Goal: Information Seeking & Learning: Learn about a topic

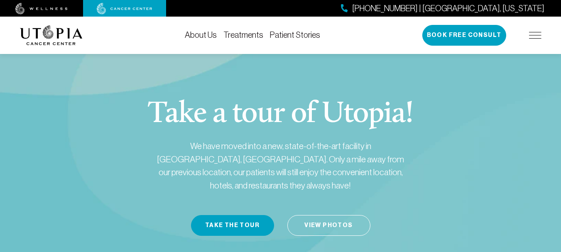
click at [249, 37] on link "Treatments" at bounding box center [243, 34] width 40 height 9
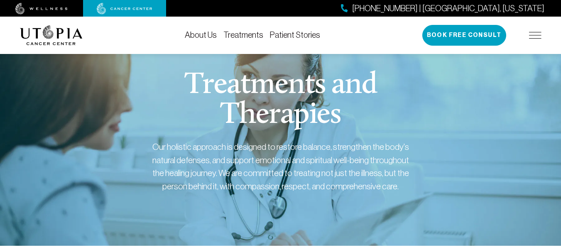
click at [284, 35] on link "Patient Stories" at bounding box center [295, 34] width 50 height 9
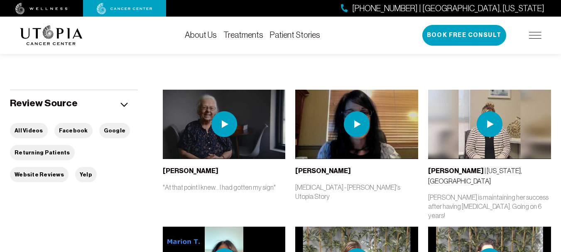
scroll to position [123, 0]
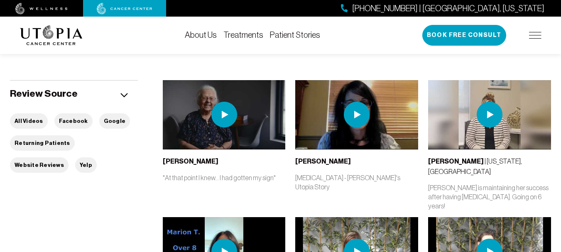
click at [352, 114] on img at bounding box center [357, 115] width 26 height 26
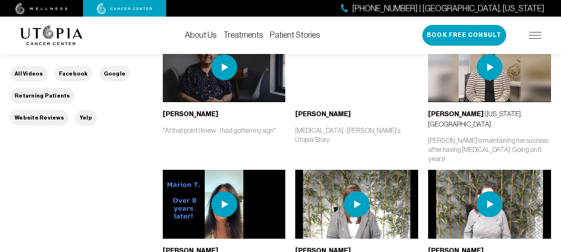
scroll to position [142, 0]
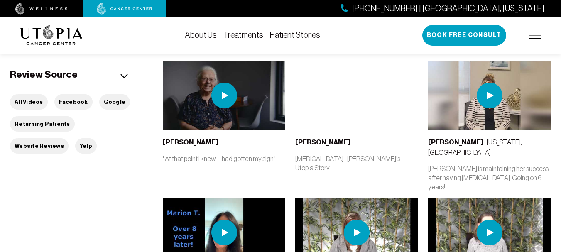
click at [353, 226] on img at bounding box center [357, 233] width 26 height 26
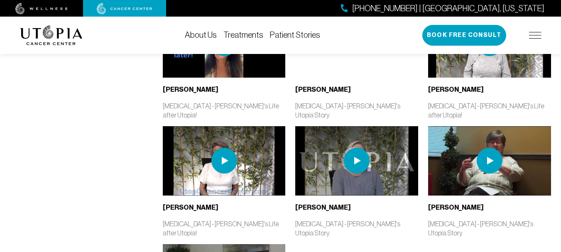
scroll to position [341, 0]
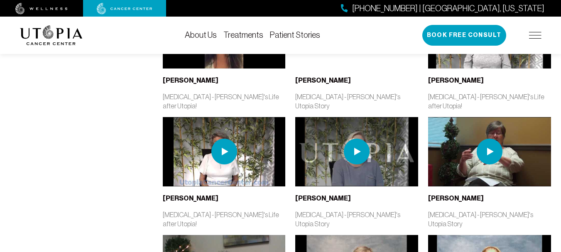
drag, startPoint x: 330, startPoint y: 125, endPoint x: 318, endPoint y: 141, distance: 19.3
drag, startPoint x: 318, startPoint y: 141, endPoint x: 88, endPoint y: 144, distance: 230.5
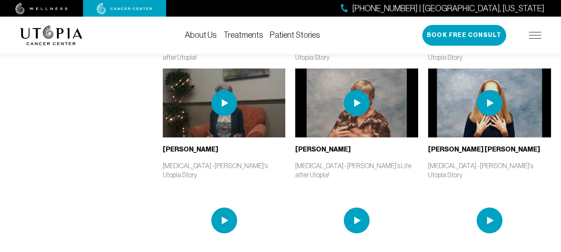
scroll to position [510, 0]
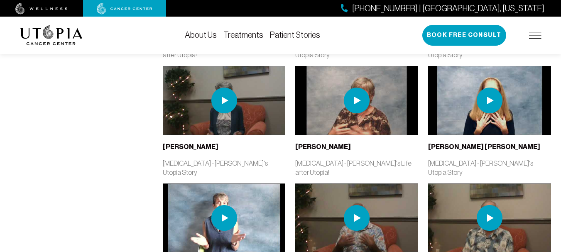
click at [233, 205] on img at bounding box center [224, 218] width 26 height 26
